Goal: Entertainment & Leisure: Consume media (video, audio)

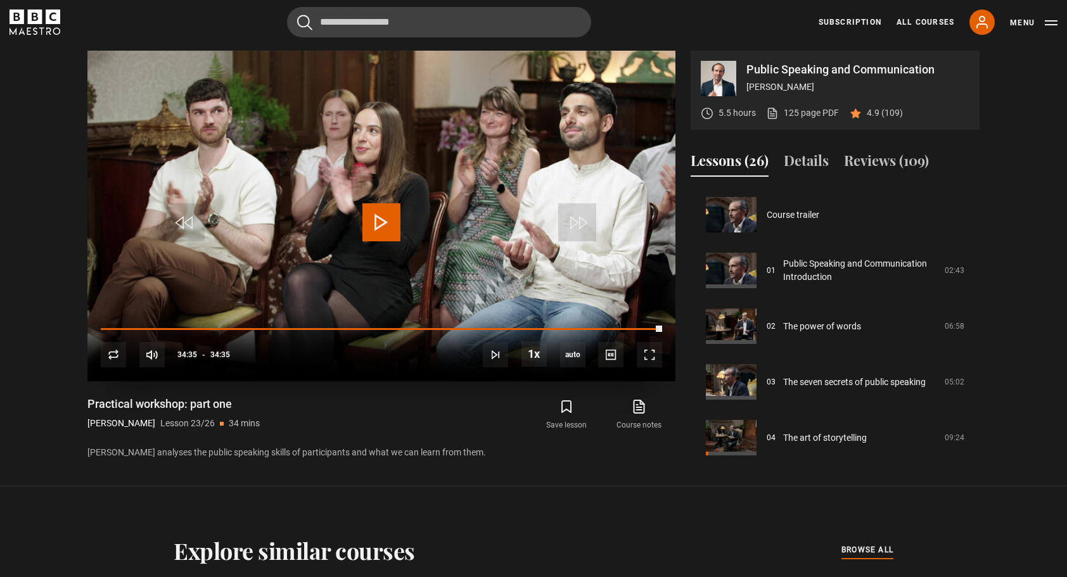
scroll to position [1227, 0]
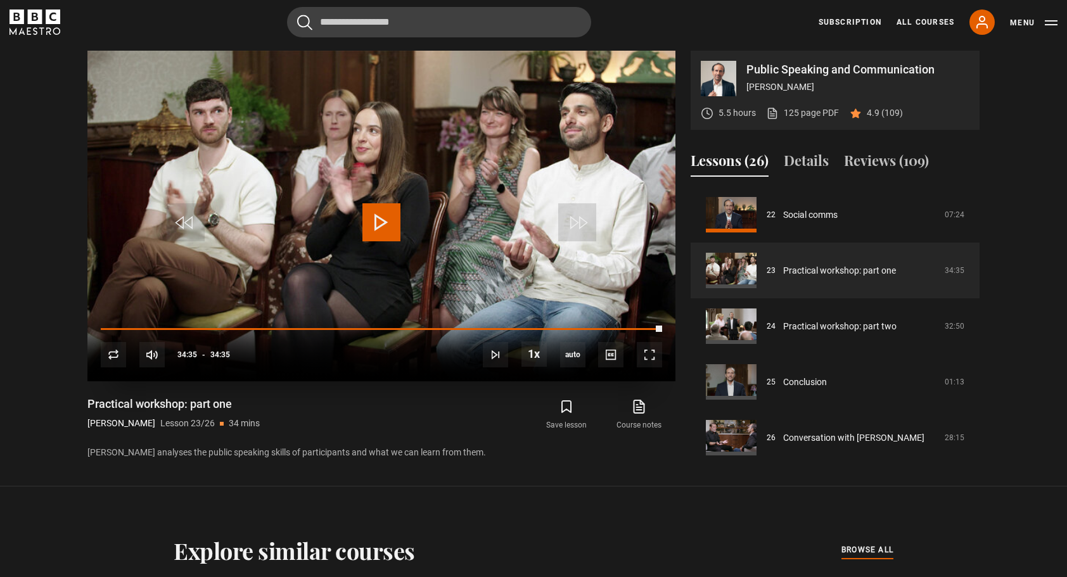
click at [378, 214] on span "Video Player" at bounding box center [381, 222] width 38 height 38
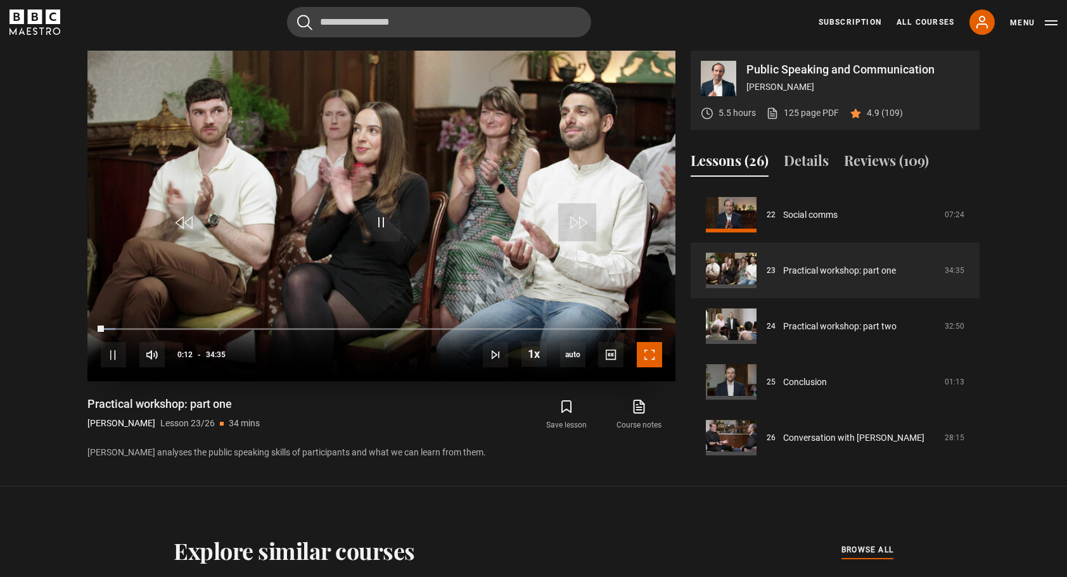
click at [651, 355] on span "Video Player" at bounding box center [649, 354] width 25 height 25
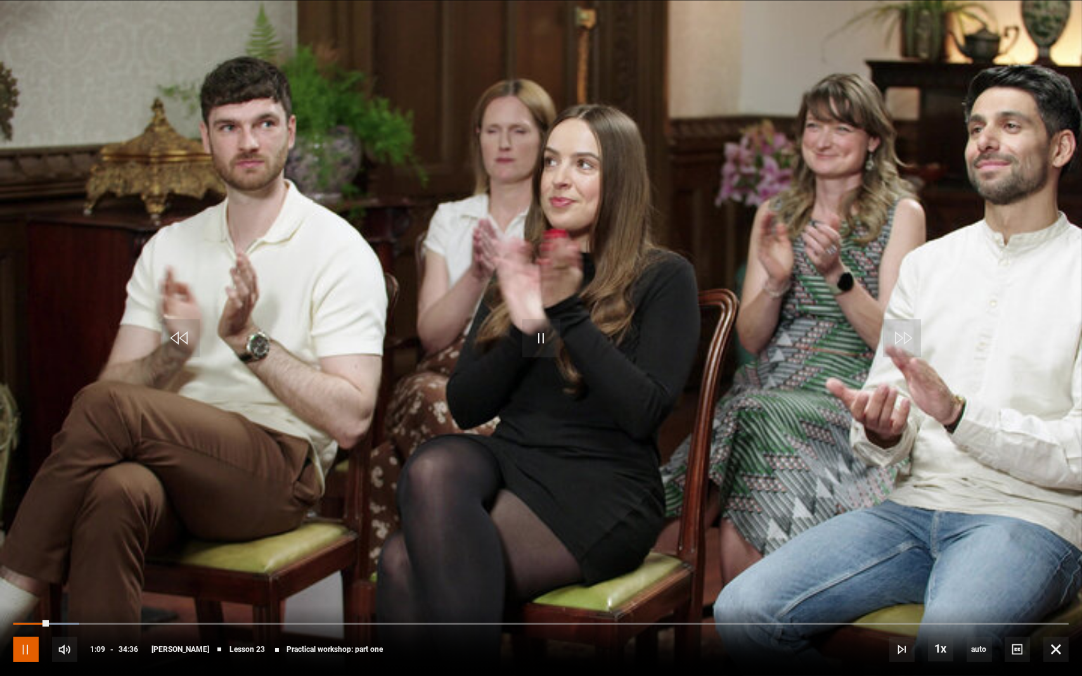
click at [23, 577] on span "Video Player" at bounding box center [25, 649] width 25 height 25
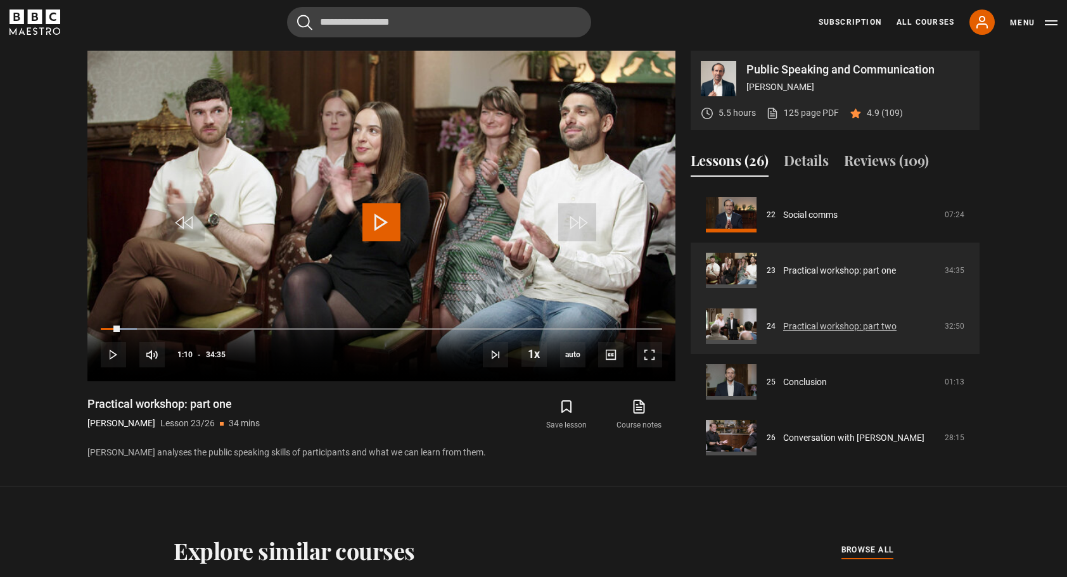
click at [795, 324] on link "Practical workshop: part two" at bounding box center [839, 326] width 113 height 13
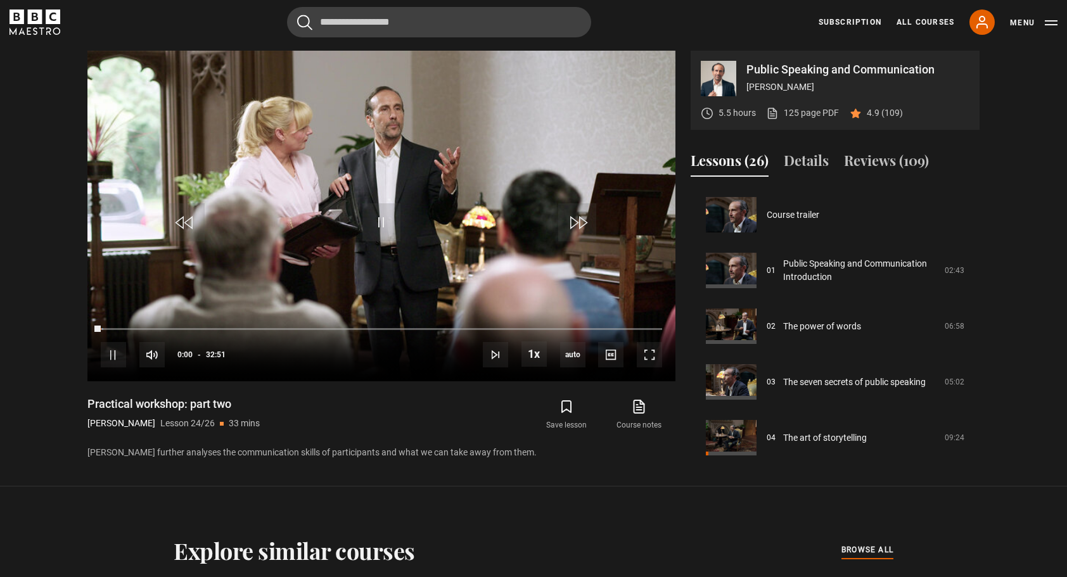
scroll to position [1232, 0]
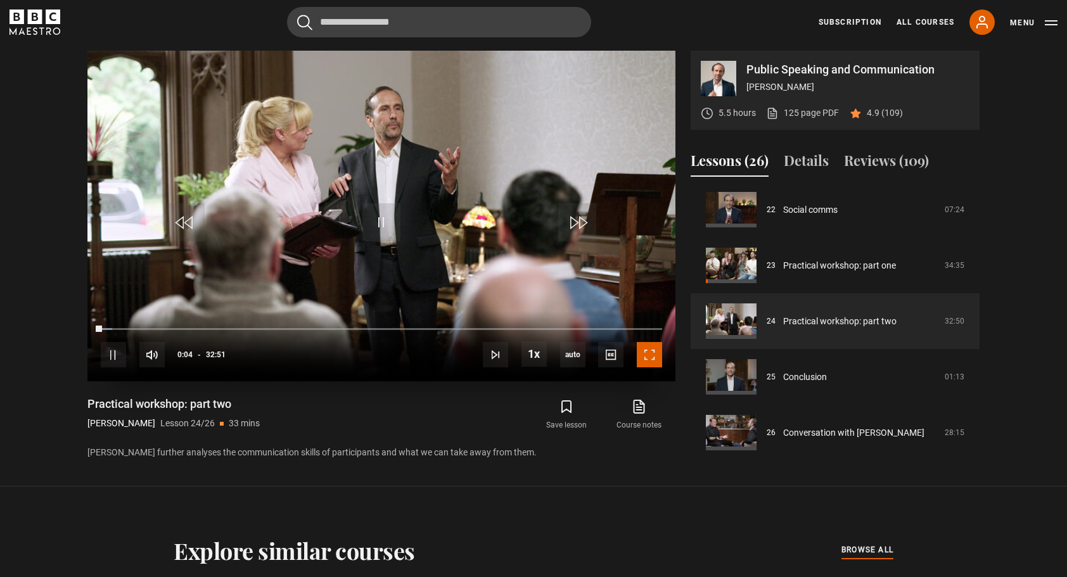
click at [647, 353] on span "Video Player" at bounding box center [649, 354] width 25 height 25
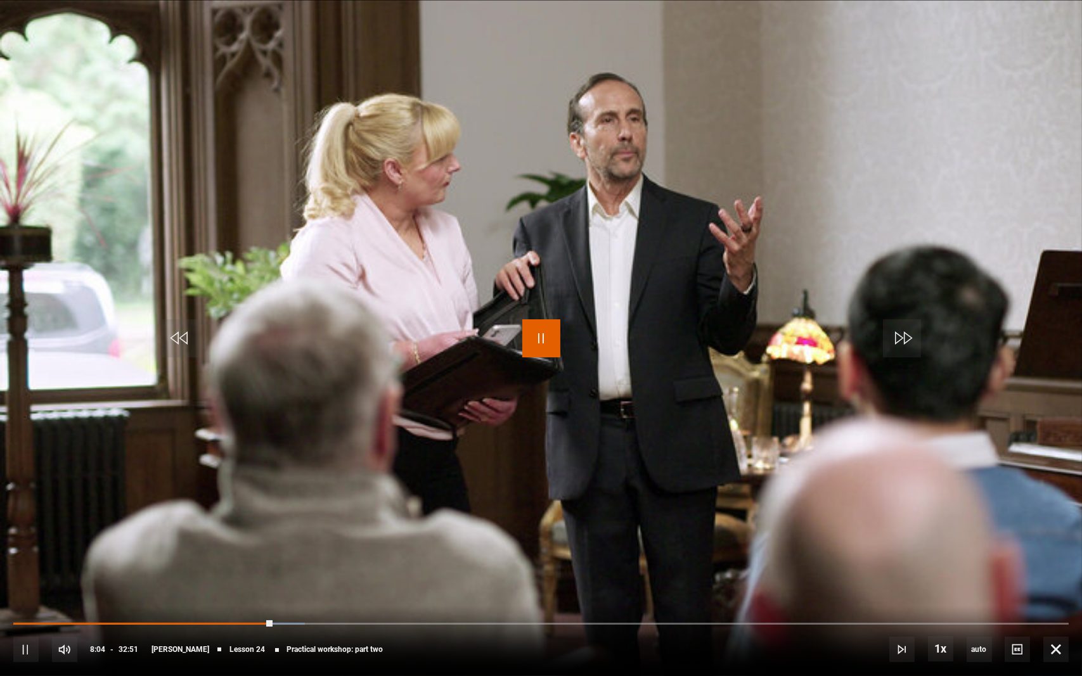
click at [539, 338] on span "Video Player" at bounding box center [541, 338] width 38 height 38
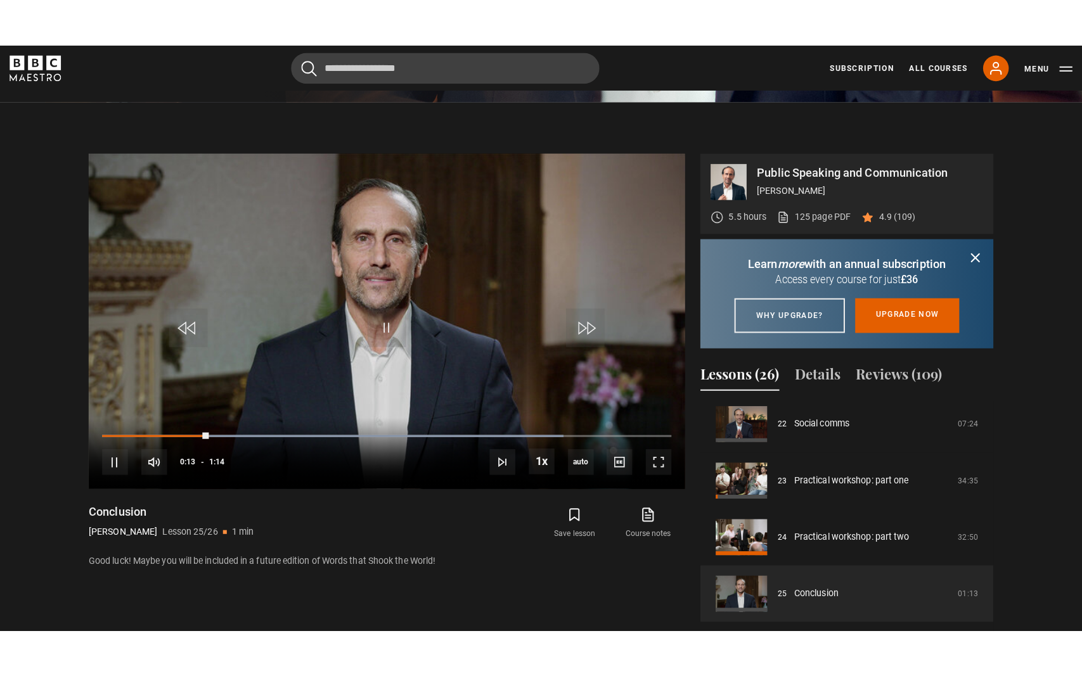
scroll to position [529, 0]
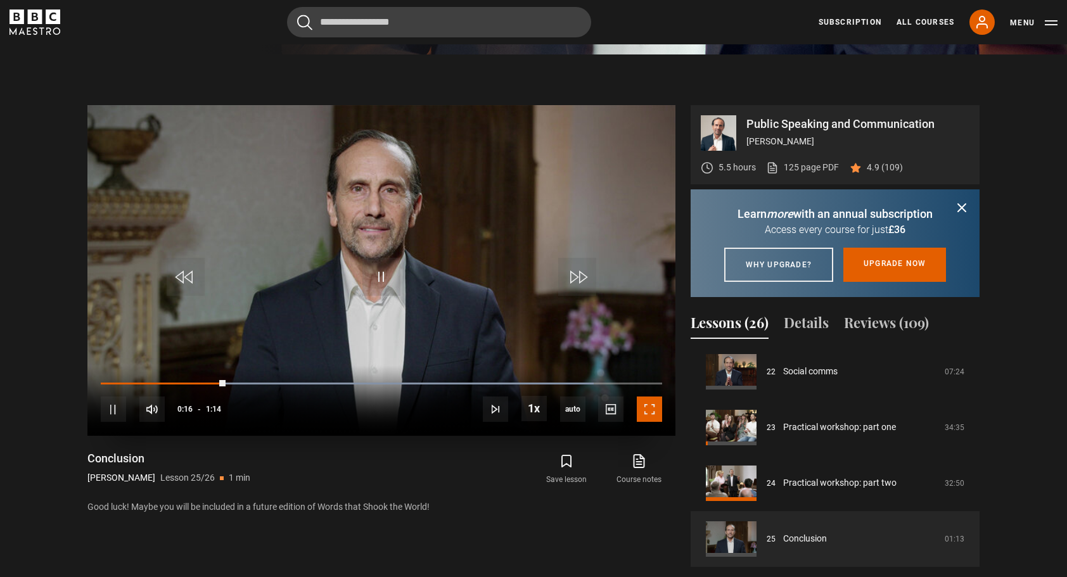
click at [650, 414] on span "Video Player" at bounding box center [649, 409] width 25 height 25
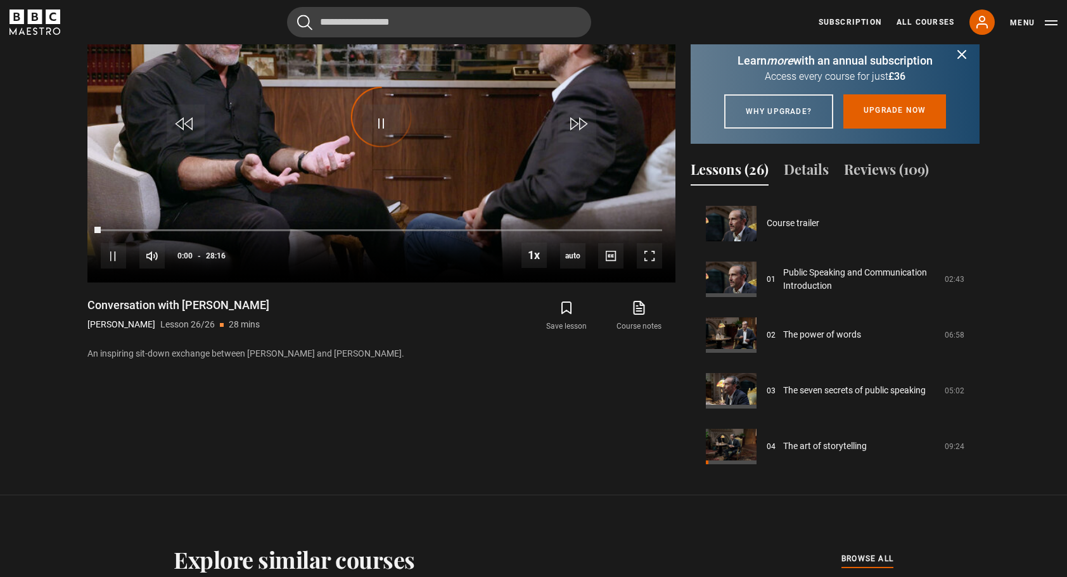
scroll to position [1232, 0]
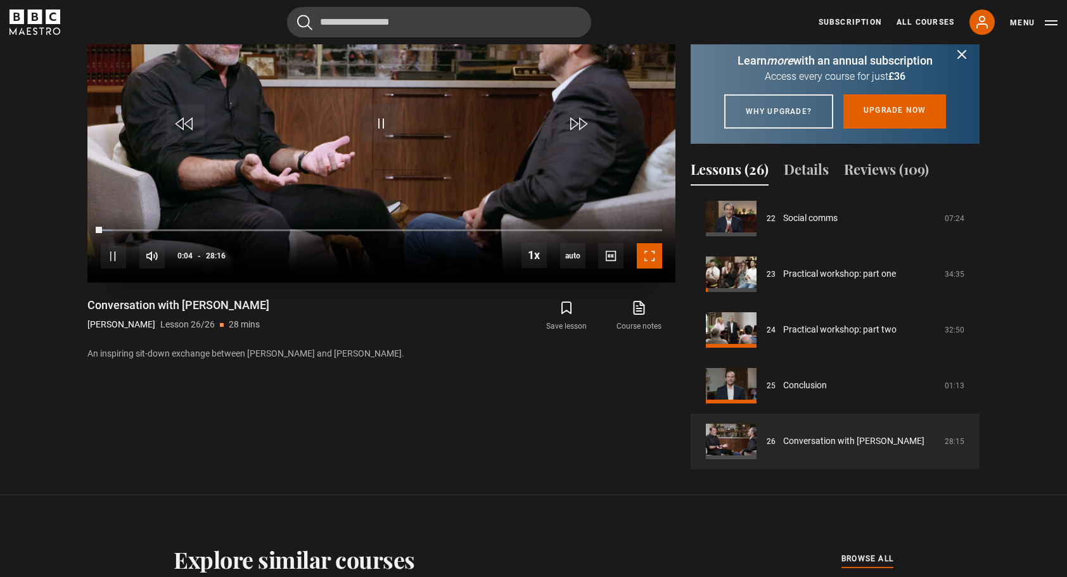
click at [652, 252] on span "Video Player" at bounding box center [649, 255] width 25 height 25
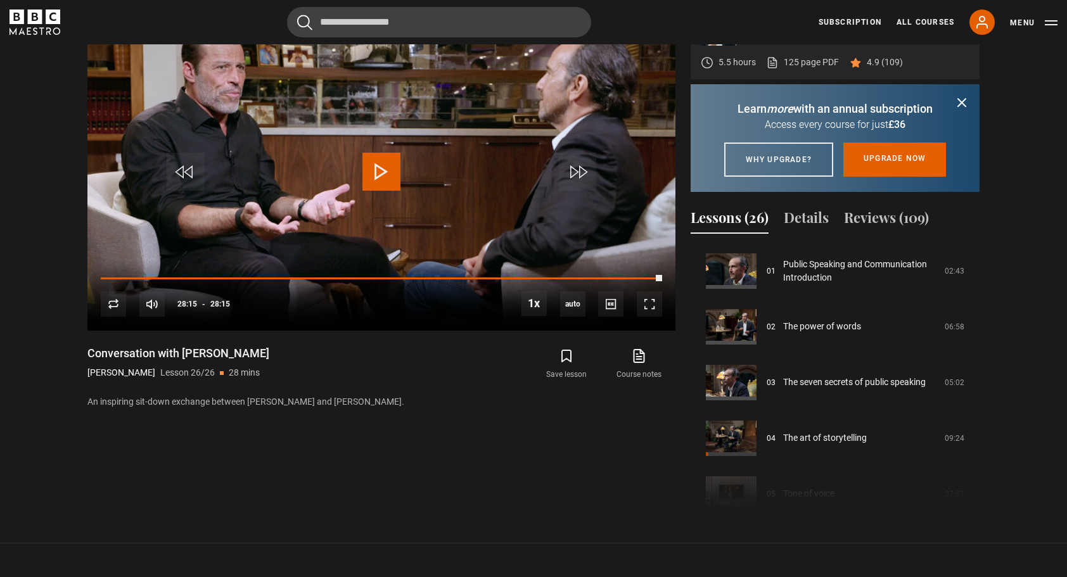
scroll to position [0, 0]
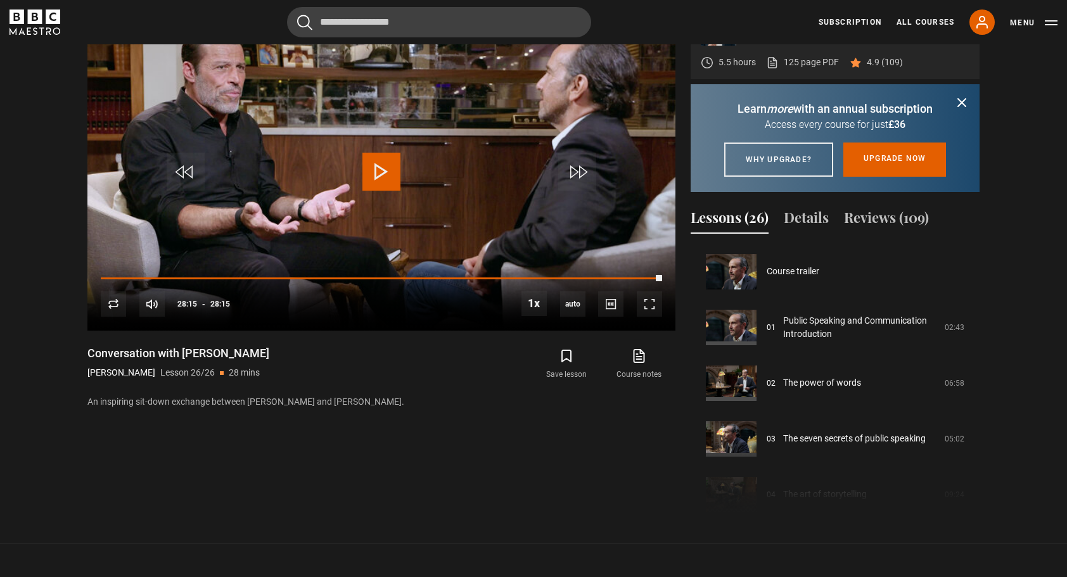
click at [959, 104] on icon "submit" at bounding box center [962, 103] width 8 height 8
